Goal: Navigation & Orientation: Find specific page/section

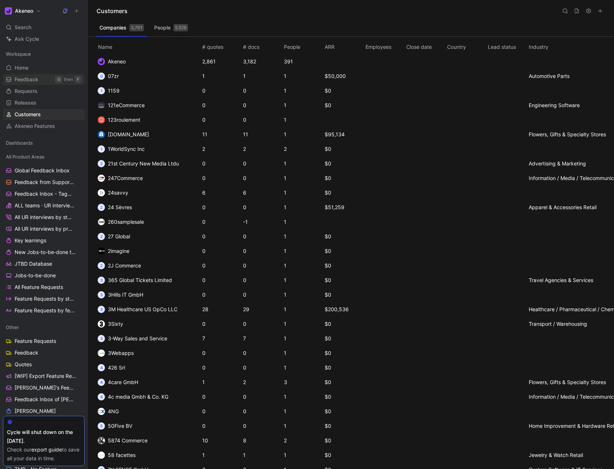
click at [16, 82] on span "Feedback" at bounding box center [27, 79] width 24 height 7
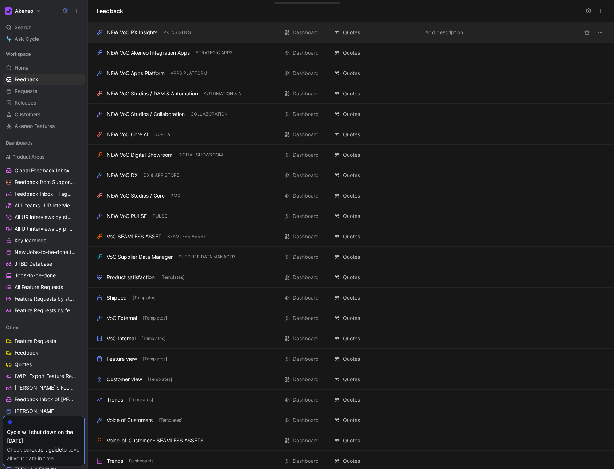
click at [207, 32] on div "NEW VoC PX Insights PX INSIGHTS" at bounding box center [188, 32] width 182 height 9
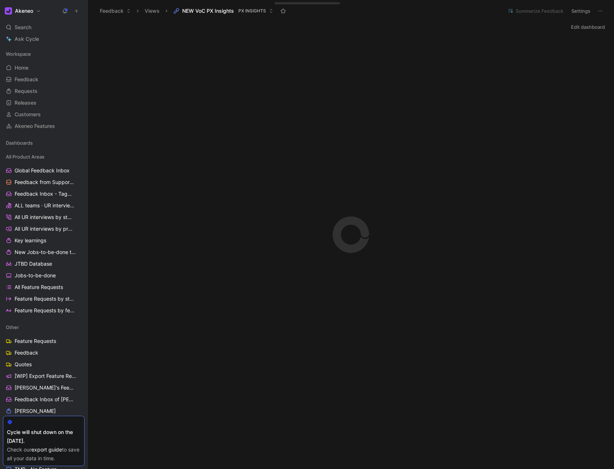
click at [149, 12] on button "Views" at bounding box center [152, 10] width 22 height 11
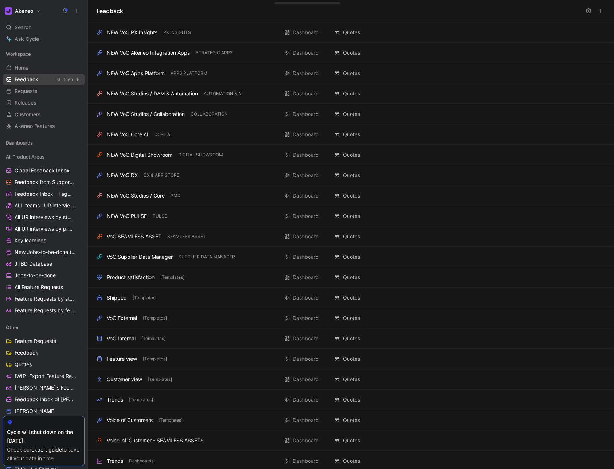
click at [32, 81] on span "Feedback" at bounding box center [27, 79] width 24 height 7
click at [33, 207] on span "ALL teams · UR interviews" at bounding box center [45, 205] width 60 height 7
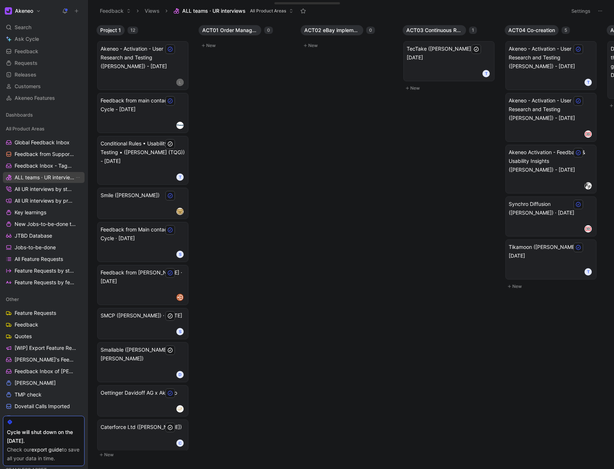
scroll to position [44, 0]
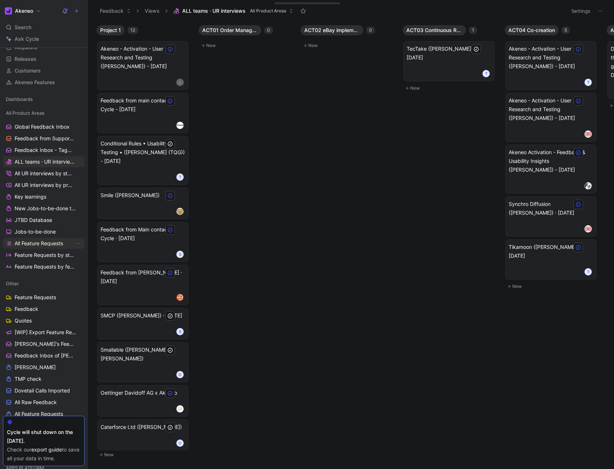
click at [35, 243] on span "All Feature Requests" at bounding box center [39, 243] width 48 height 7
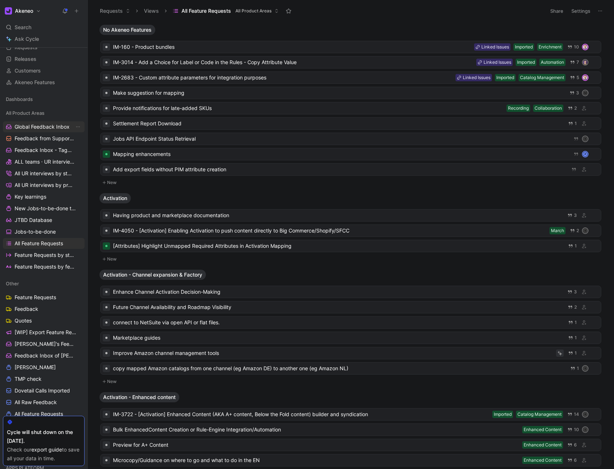
click at [48, 128] on span "Global Feedback Inbox" at bounding box center [42, 126] width 55 height 7
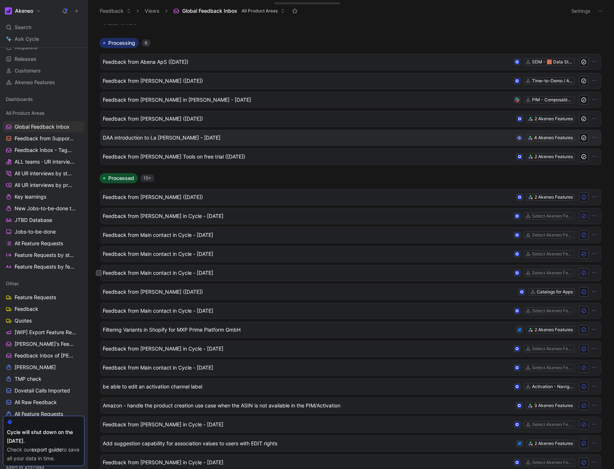
scroll to position [360, 0]
